Goal: Contribute content: Add original content to the website for others to see

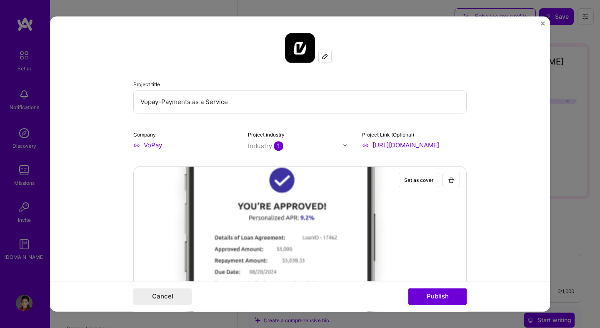
select select "US"
select select "Right Now"
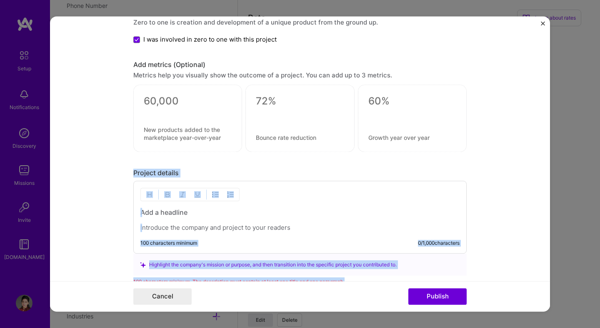
scroll to position [908, 0]
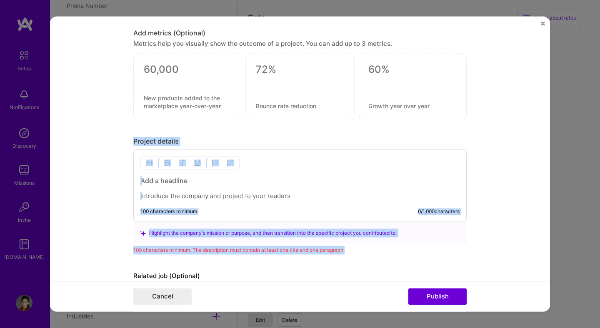
click at [179, 187] on div at bounding box center [299, 189] width 319 height 24
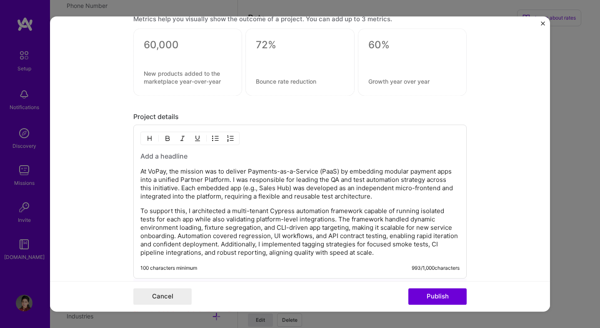
scroll to position [935, 0]
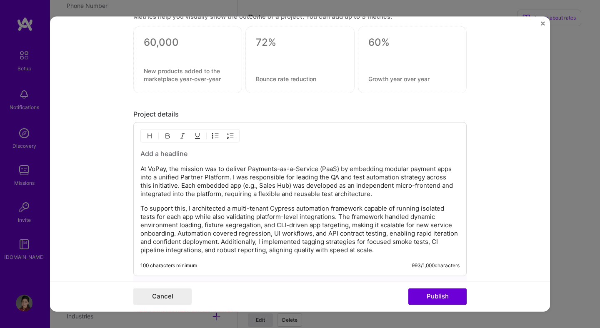
click at [175, 154] on h3 at bounding box center [299, 153] width 319 height 9
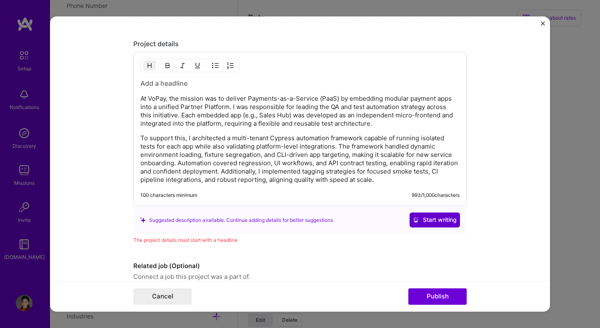
click at [418, 224] on span "Start writing" at bounding box center [435, 220] width 44 height 8
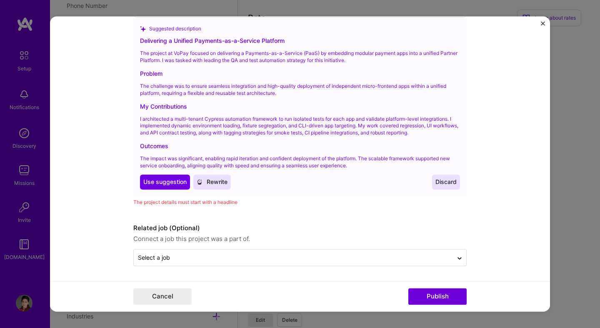
scroll to position [1194, 0]
click at [156, 182] on span "Use suggestion" at bounding box center [164, 181] width 43 height 8
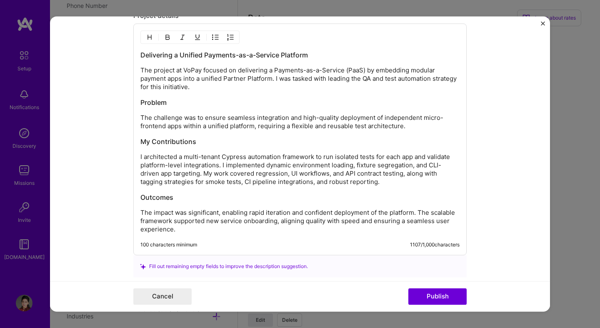
scroll to position [1003, 0]
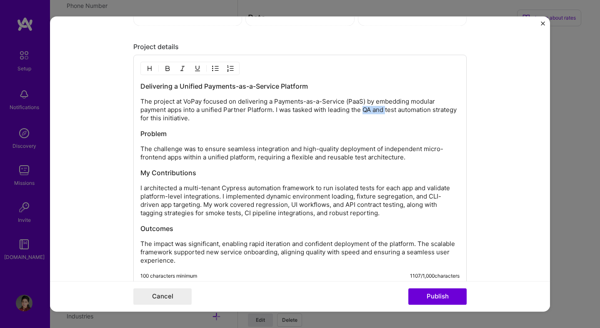
drag, startPoint x: 386, startPoint y: 112, endPoint x: 363, endPoint y: 114, distance: 22.9
click at [363, 114] on p "The project at VoPay focused on delivering a Payments-as-a-Service (PaaS) by em…" at bounding box center [299, 110] width 319 height 25
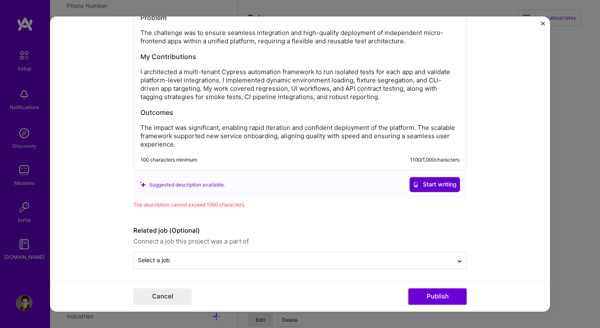
scroll to position [1122, 0]
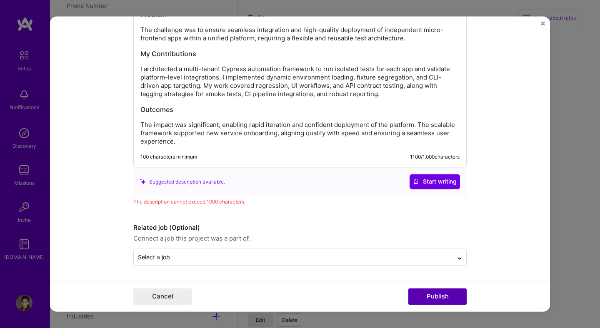
click at [450, 297] on button "Publish" at bounding box center [437, 297] width 58 height 17
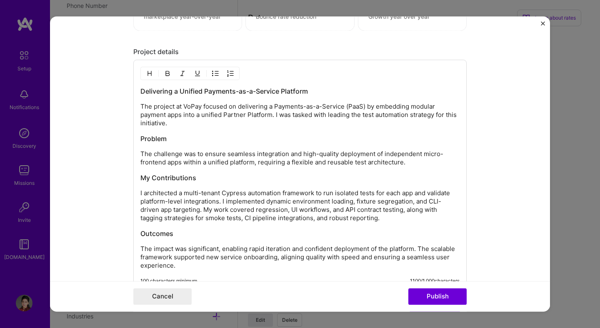
scroll to position [998, 0]
drag, startPoint x: 240, startPoint y: 219, endPoint x: 202, endPoint y: 220, distance: 38.3
click at [202, 220] on p "I architected a multi-tenant Cypress automation framework to run isolated tests…" at bounding box center [299, 205] width 319 height 33
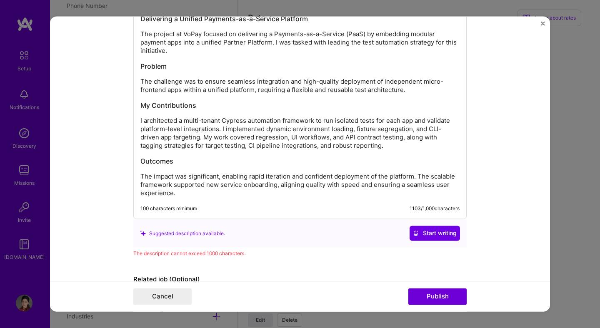
scroll to position [1070, 0]
drag, startPoint x: 178, startPoint y: 194, endPoint x: 357, endPoint y: 182, distance: 179.0
click at [356, 183] on p "The impact was significant, enabling rapid iteration and confident deployment o…" at bounding box center [299, 185] width 319 height 25
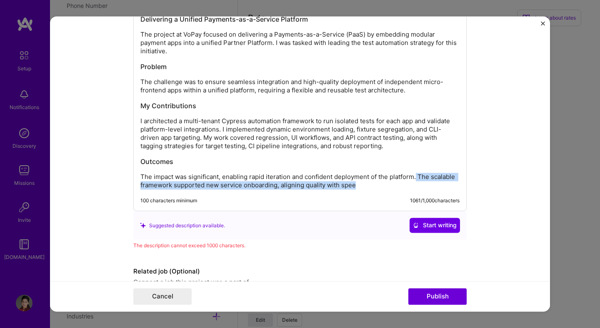
drag, startPoint x: 416, startPoint y: 181, endPoint x: 426, endPoint y: 189, distance: 12.7
click at [426, 189] on p "The impact was significant, enabling rapid iteration and confident deployment o…" at bounding box center [299, 181] width 319 height 17
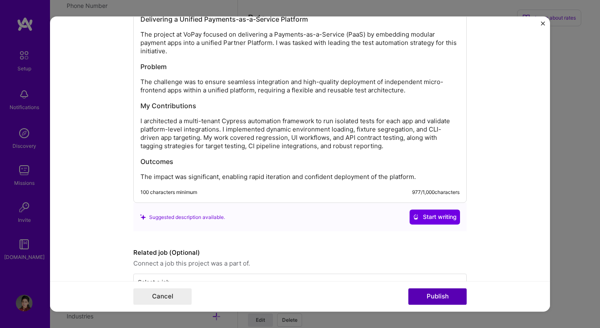
click at [428, 296] on button "Publish" at bounding box center [437, 297] width 58 height 17
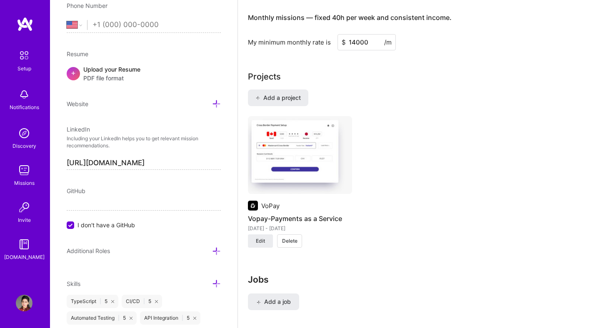
scroll to position [584, 0]
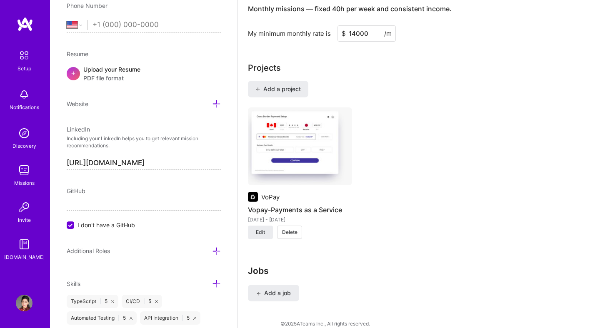
click at [318, 139] on img at bounding box center [300, 146] width 104 height 78
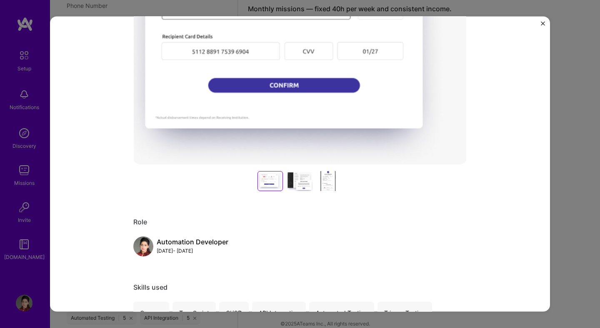
scroll to position [191, 0]
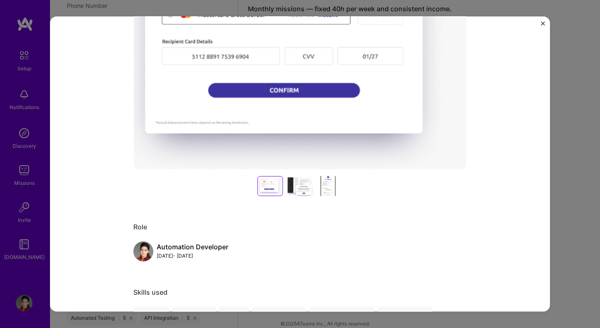
drag, startPoint x: 294, startPoint y: 186, endPoint x: 257, endPoint y: 184, distance: 37.5
click at [257, 184] on div at bounding box center [299, 186] width 333 height 20
drag, startPoint x: 271, startPoint y: 187, endPoint x: 304, endPoint y: 187, distance: 32.9
click at [304, 187] on div at bounding box center [299, 186] width 333 height 20
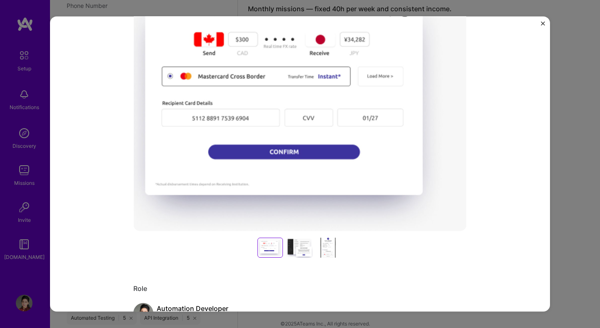
scroll to position [0, 0]
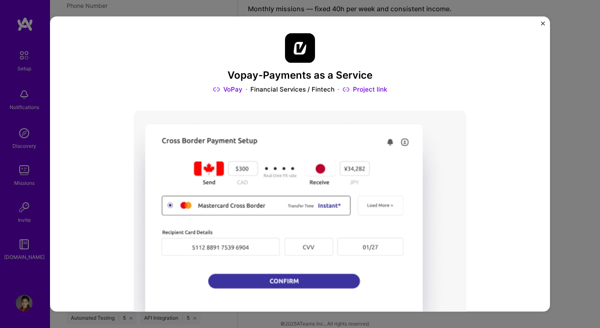
click at [544, 23] on img "Close" at bounding box center [542, 23] width 4 height 4
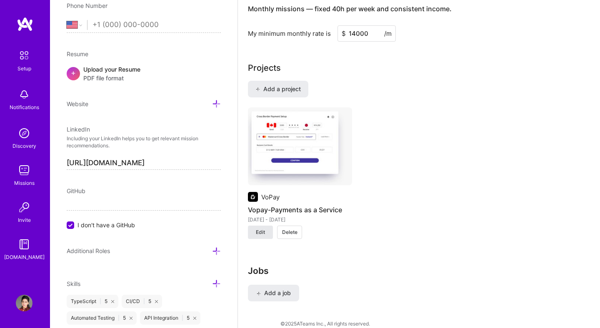
click at [257, 229] on span "Edit" at bounding box center [260, 232] width 9 height 7
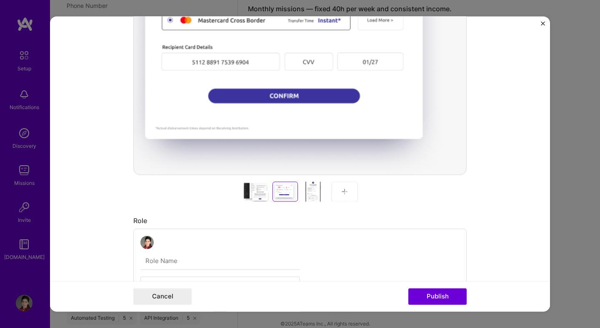
scroll to position [251, 0]
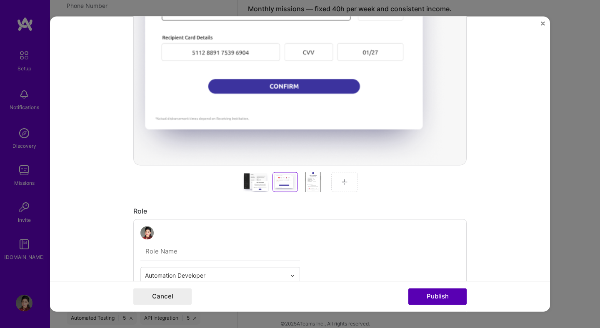
click at [437, 299] on button "Publish" at bounding box center [437, 297] width 58 height 17
